Goal: Information Seeking & Learning: Learn about a topic

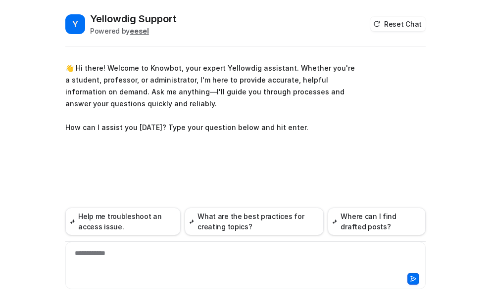
click at [101, 258] on div "**********" at bounding box center [245, 259] width 355 height 23
paste div
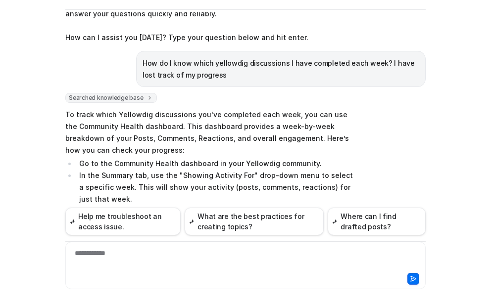
scroll to position [31, 0]
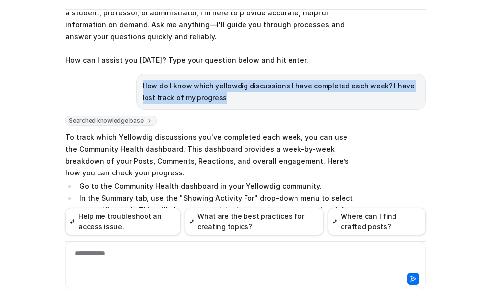
drag, startPoint x: 138, startPoint y: 84, endPoint x: 211, endPoint y: 100, distance: 74.5
click at [211, 100] on p "How do I know which yellowdig discussions I have completed each week? I have lo…" at bounding box center [281, 92] width 277 height 24
copy p "How do I know which yellowdig discussions I have completed each week? I have lo…"
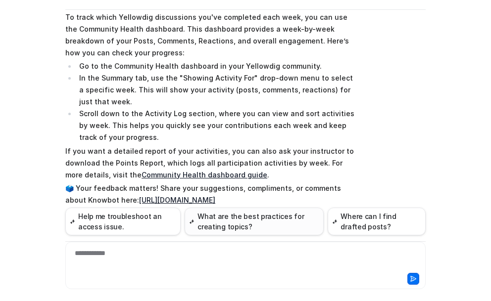
scroll to position [179, 0]
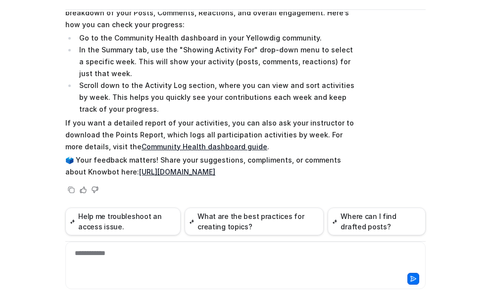
click at [123, 247] on div "**********" at bounding box center [245, 266] width 360 height 48
click at [120, 252] on div at bounding box center [245, 259] width 355 height 23
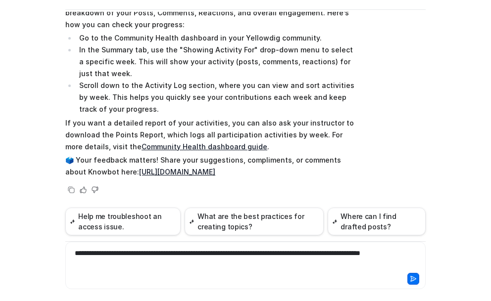
click at [411, 279] on icon at bounding box center [413, 279] width 5 height 5
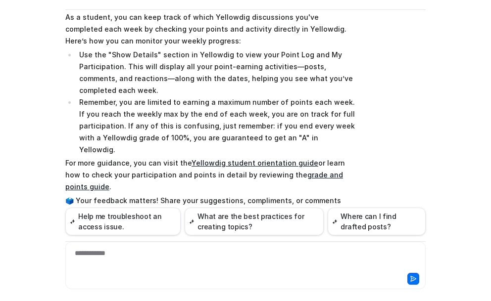
scroll to position [444, 0]
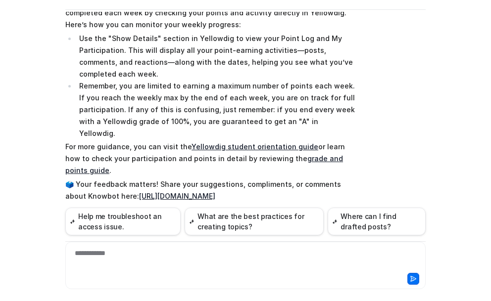
click at [231, 143] on link "Yellowdig student orientation guide" at bounding box center [255, 147] width 127 height 8
click at [298, 154] on link "grade and points guide" at bounding box center [204, 164] width 278 height 20
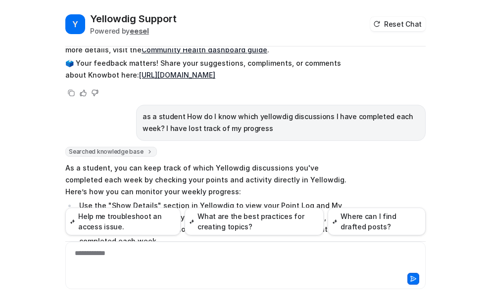
scroll to position [295, 0]
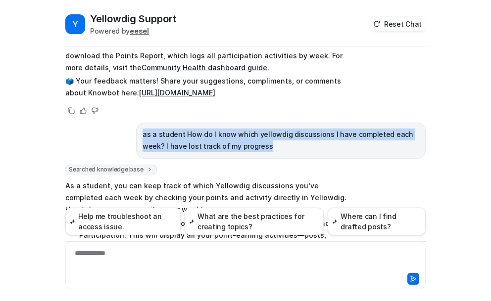
drag, startPoint x: 138, startPoint y: 134, endPoint x: 252, endPoint y: 153, distance: 116.5
click at [252, 153] on div "as a student How do I know which yellowdig discussions I have completed each we…" at bounding box center [281, 141] width 290 height 36
copy p "as a student How do I know which yellowdig discussions I have completed each we…"
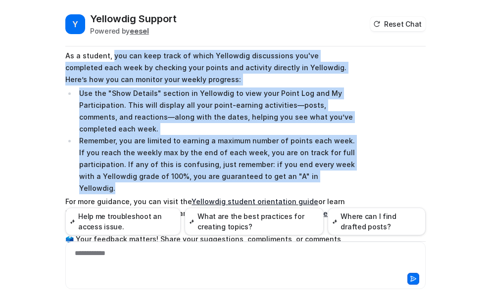
scroll to position [444, 0]
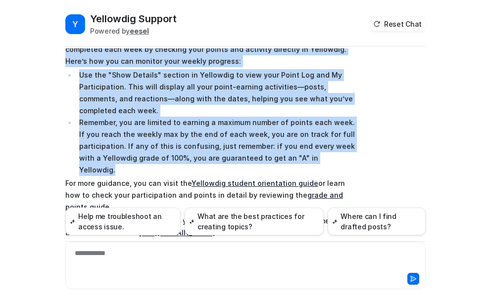
drag, startPoint x: 108, startPoint y: 137, endPoint x: 319, endPoint y: 156, distance: 211.3
click at [319, 156] on span "As a student, you can keep track of which Yellowdig discussions you've complete…" at bounding box center [210, 135] width 290 height 211
copy span "you can keep track of which Yellowdig discussions you've completed each week by…"
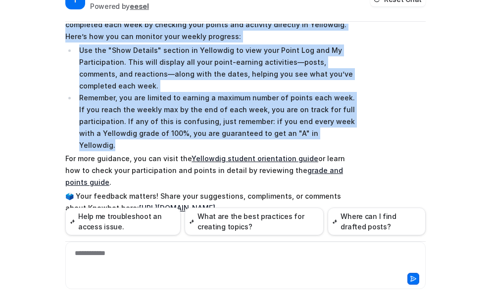
scroll to position [37, 0]
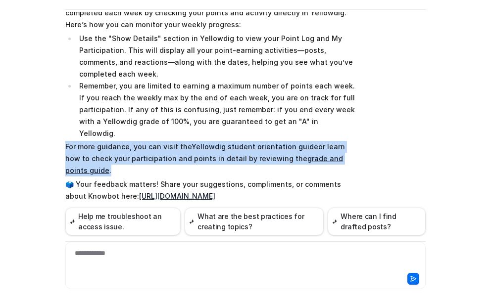
drag, startPoint x: 62, startPoint y: 133, endPoint x: 372, endPoint y: 145, distance: 309.6
click at [372, 145] on div "Searched knowledge base search_queries : [ "student track completed discussions…" at bounding box center [245, 100] width 360 height 241
copy p "For more guidance, you can visit the Yellowdig student orientation guide or lea…"
